Goal: Book appointment/travel/reservation

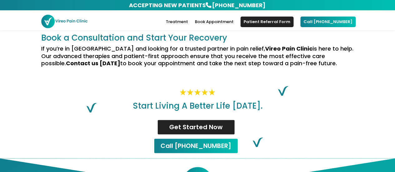
scroll to position [406, 0]
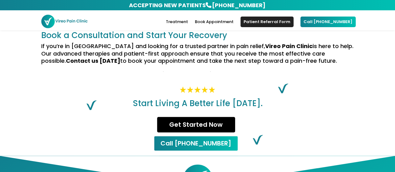
click at [176, 117] on link "Get Started Now" at bounding box center [196, 125] width 78 height 16
click at [193, 117] on link "Get Started Now" at bounding box center [196, 125] width 78 height 16
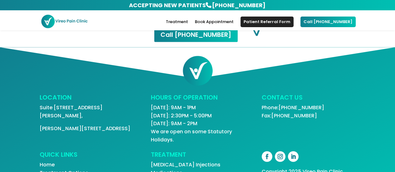
scroll to position [521, 0]
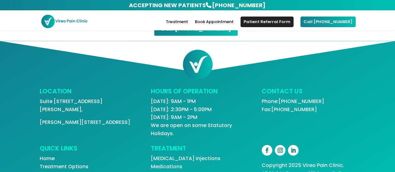
click at [68, 163] on link "Treatment Options" at bounding box center [64, 166] width 49 height 7
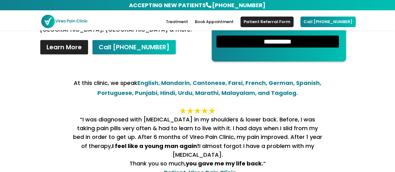
scroll to position [110, 0]
